Goal: Download file/media

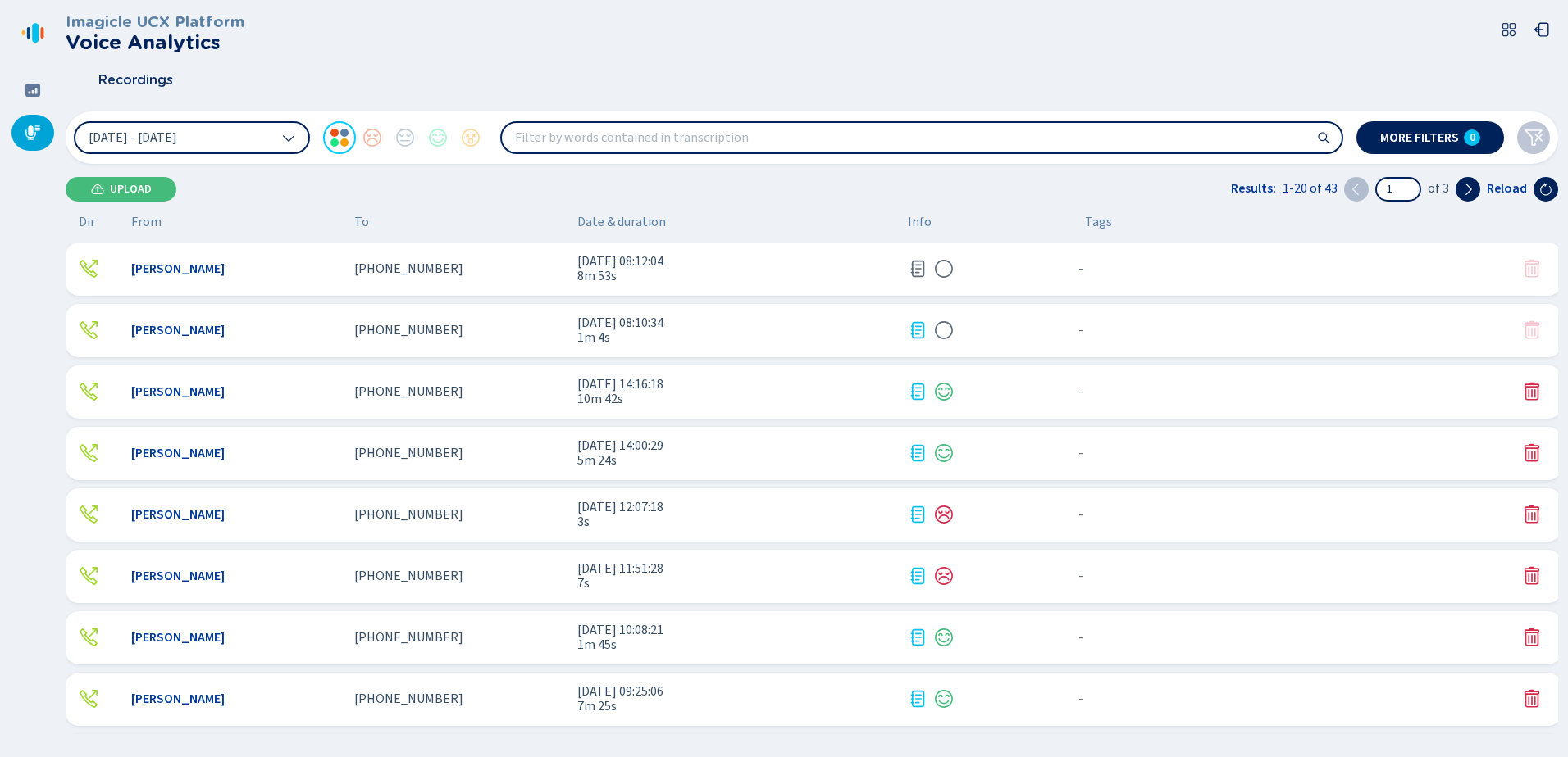
click at [518, 269] on div "[PHONE_NUMBER]" at bounding box center [458, 269] width 210 height 15
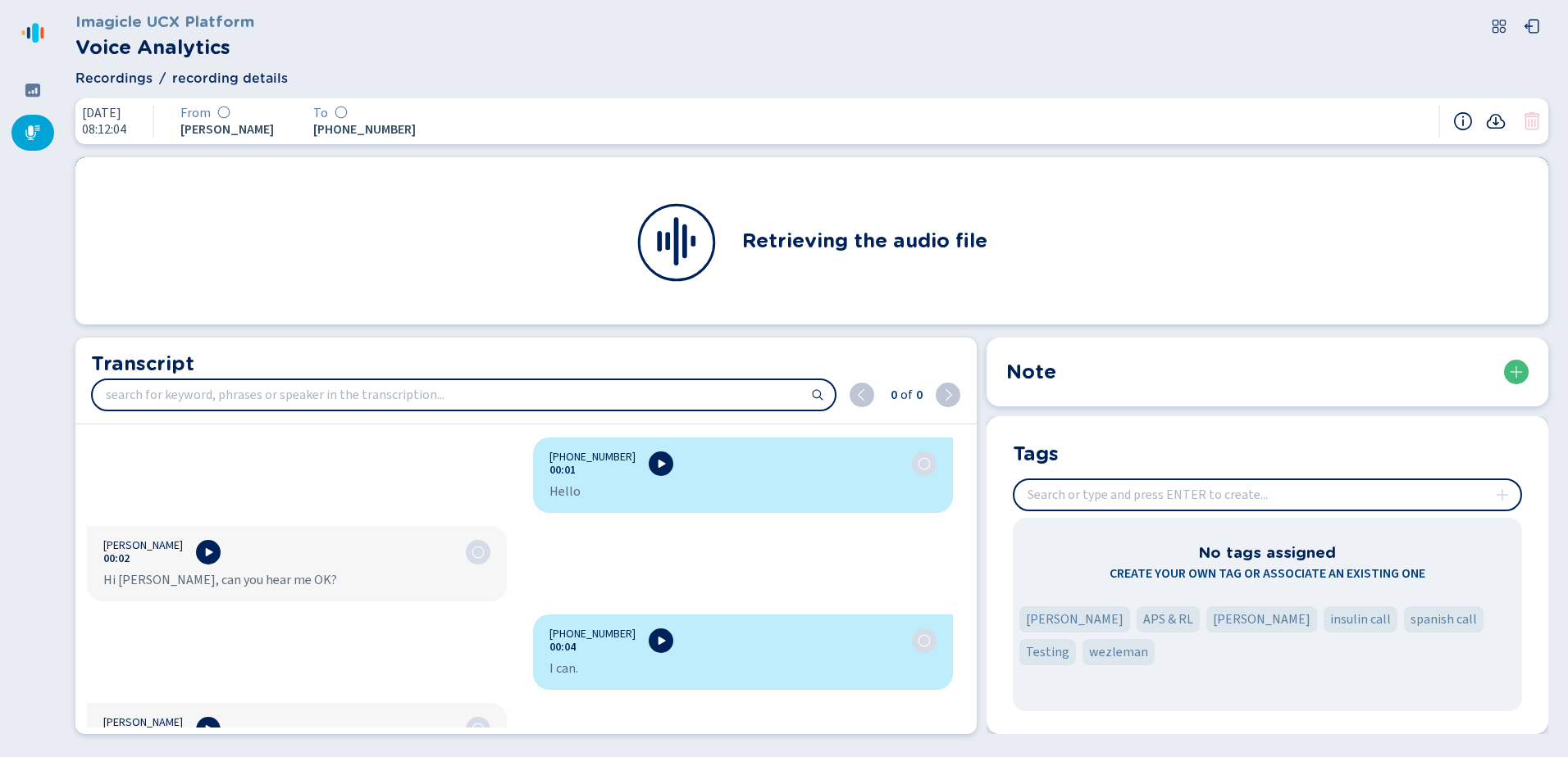
click at [1500, 124] on icon at bounding box center [1496, 121] width 20 height 20
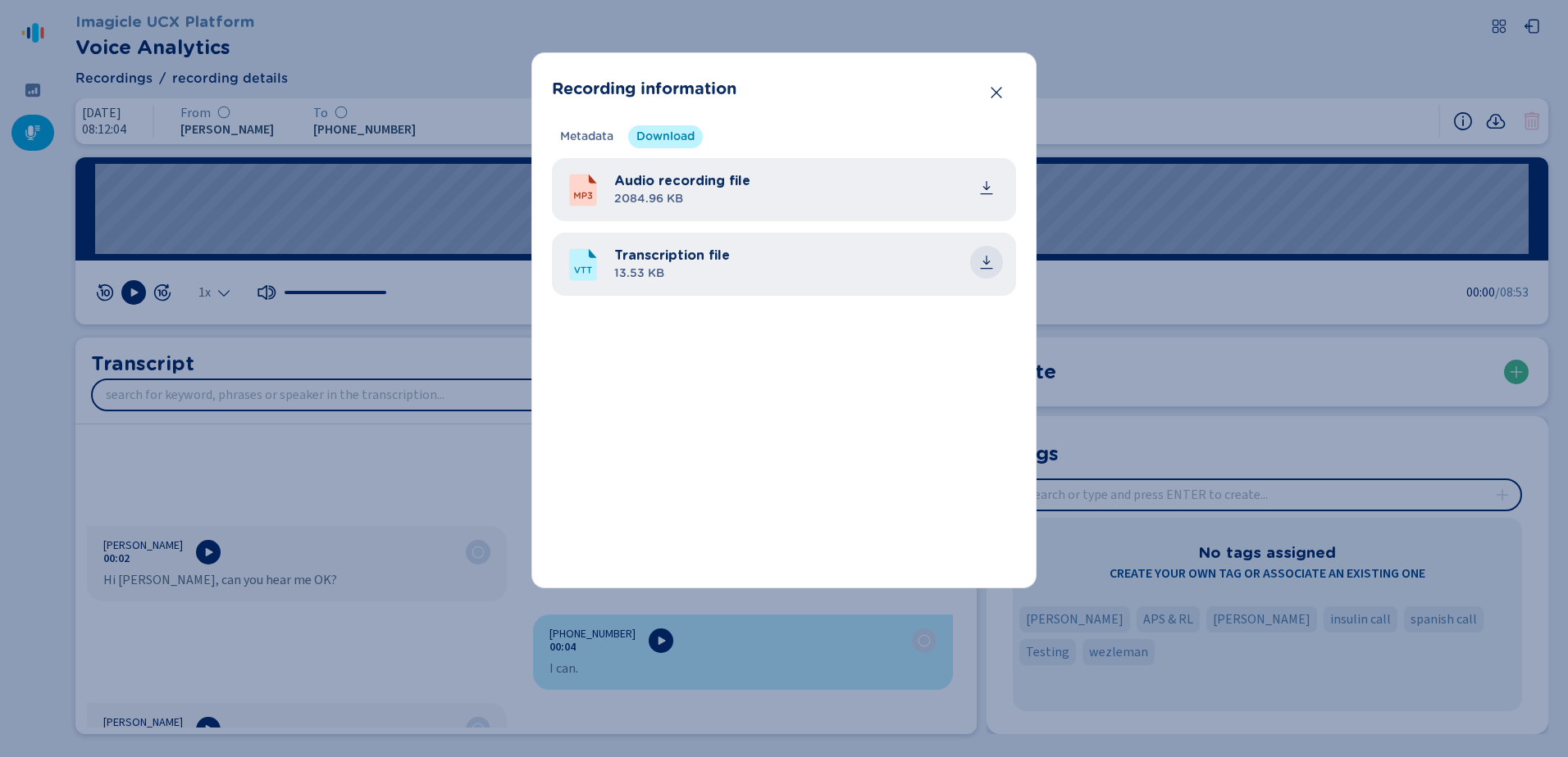
click at [989, 262] on icon "common.download" at bounding box center [987, 260] width 7 height 9
click at [997, 86] on icon "Close" at bounding box center [996, 92] width 17 height 17
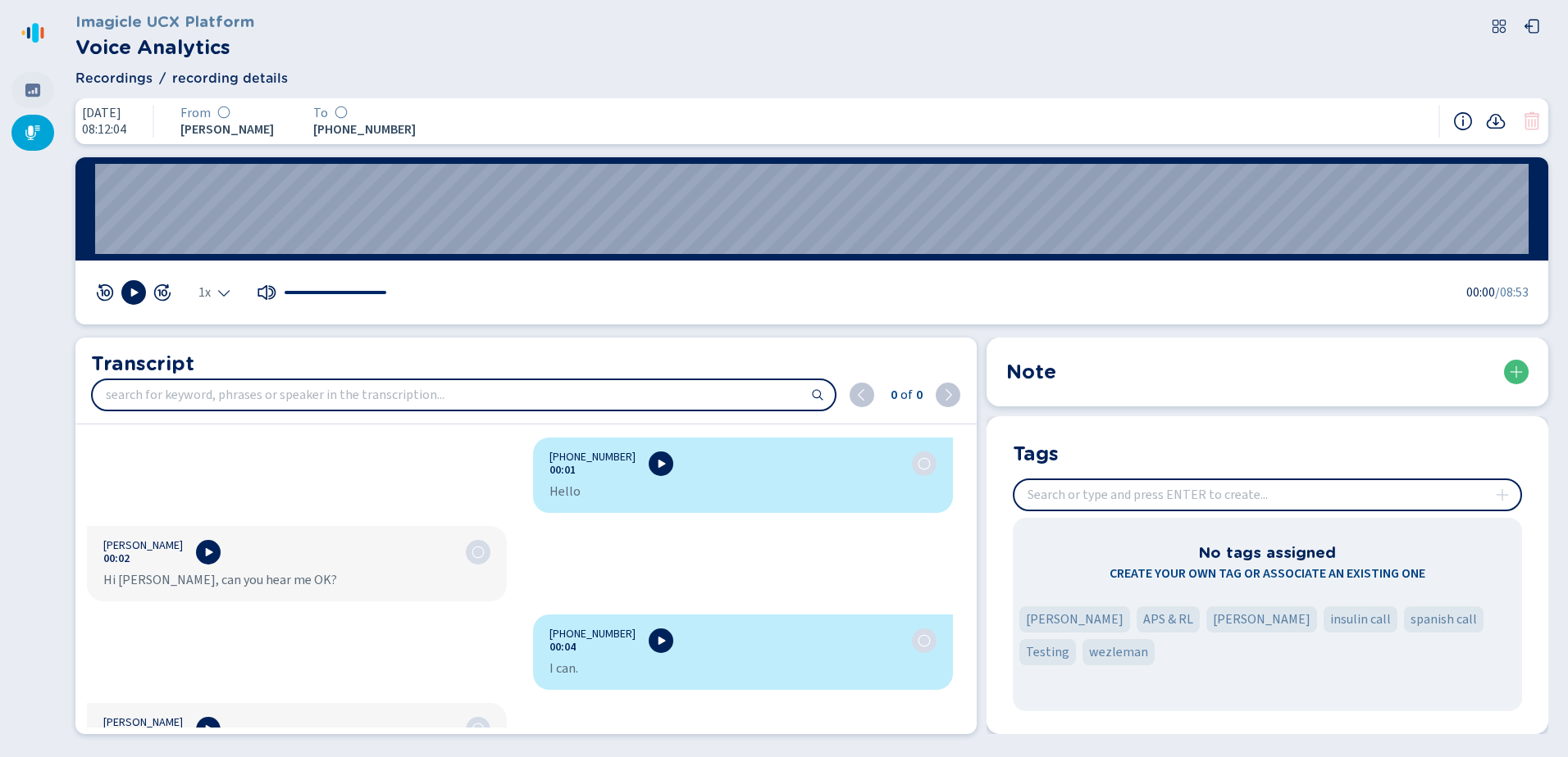
click at [31, 80] on div at bounding box center [32, 90] width 43 height 36
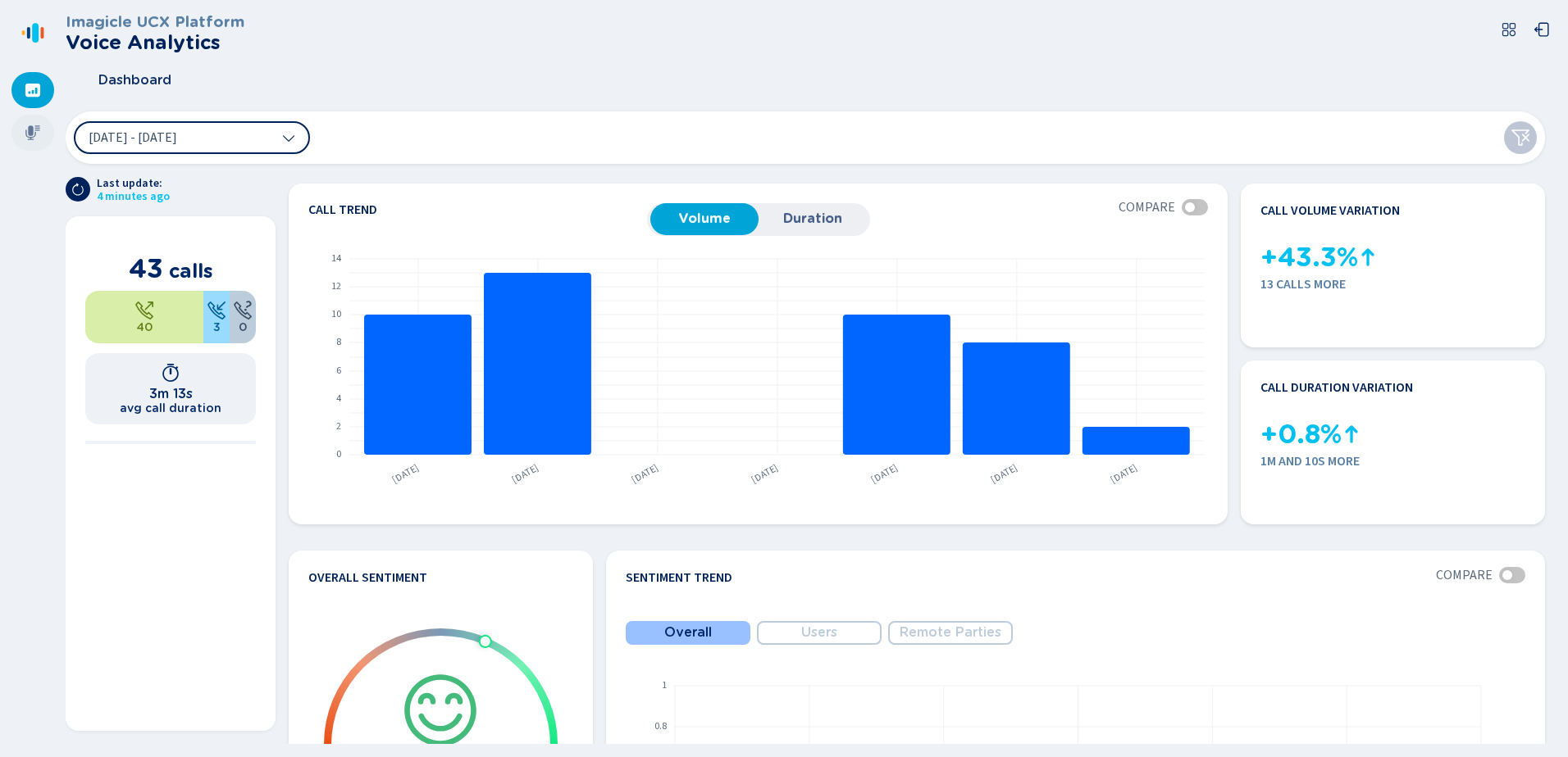
click at [48, 145] on div at bounding box center [32, 132] width 43 height 36
